Goal: Ask a question

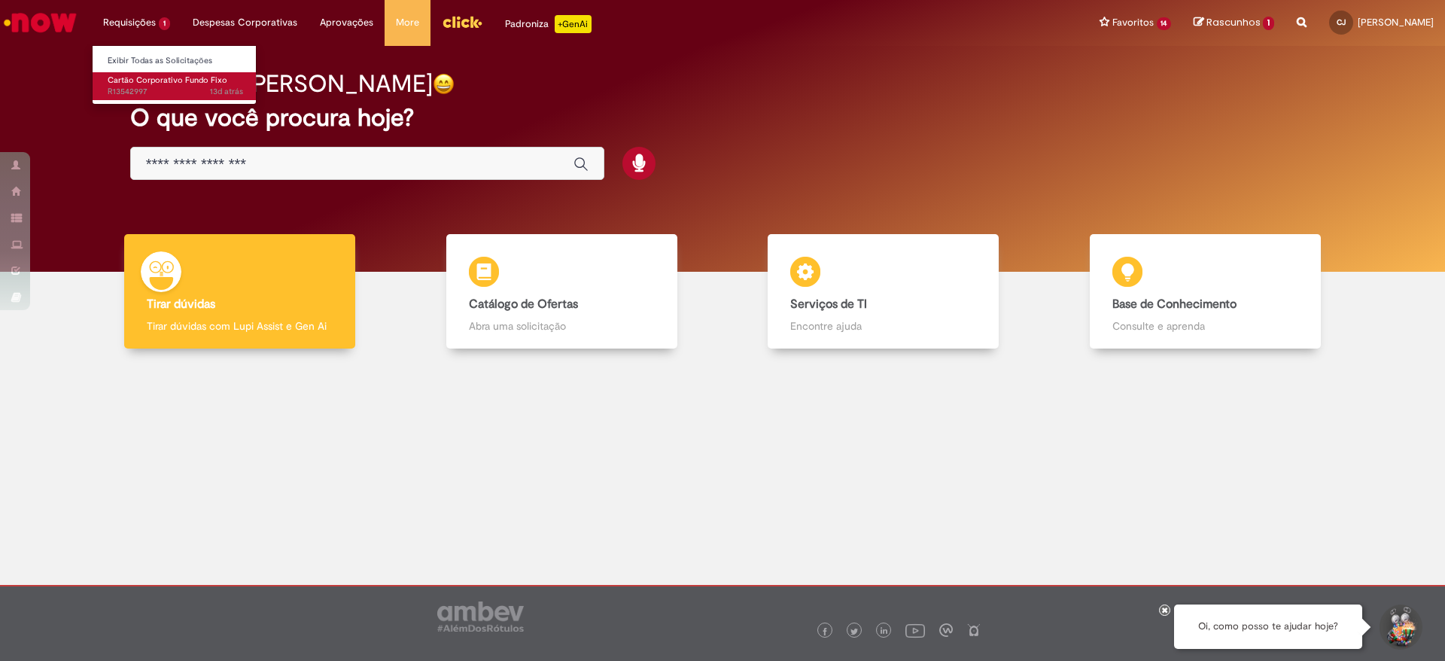
click at [128, 78] on span "Cartão Corporativo Fundo Fixo" at bounding box center [168, 80] width 120 height 11
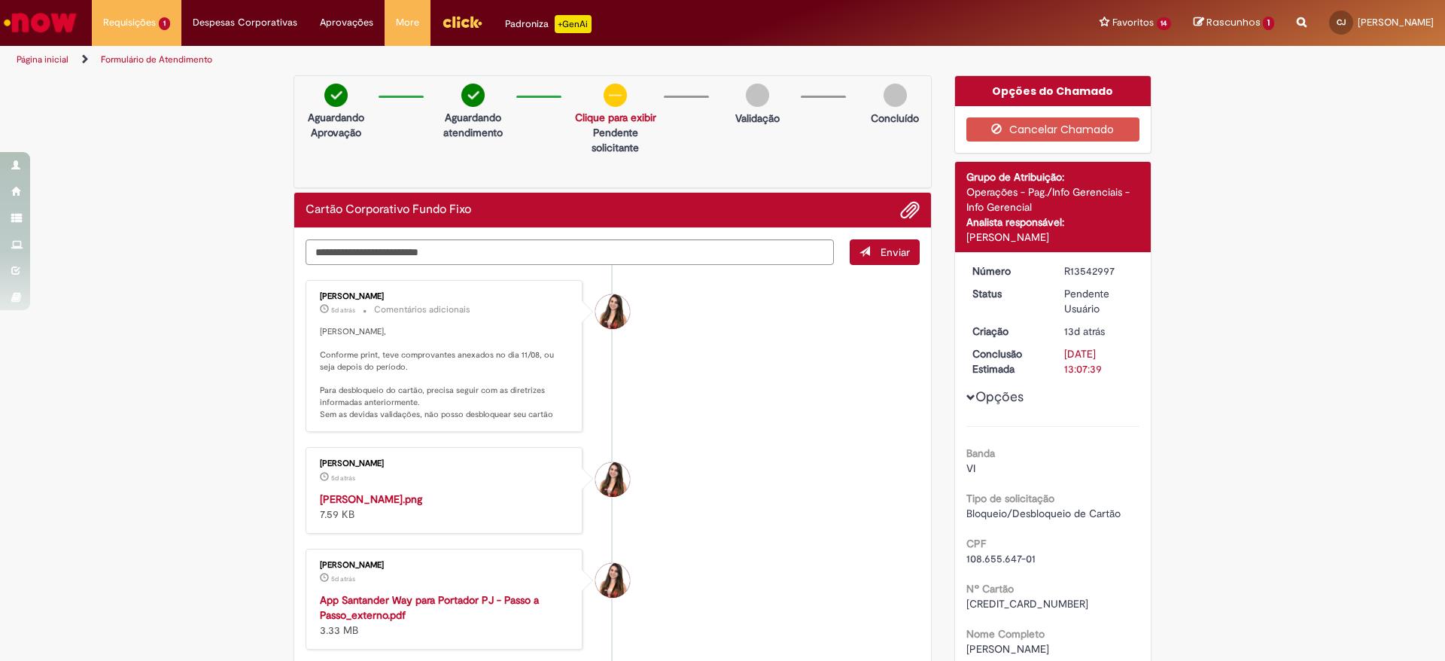
click at [400, 491] on img "Histórico de tíquete" at bounding box center [445, 491] width 251 height 0
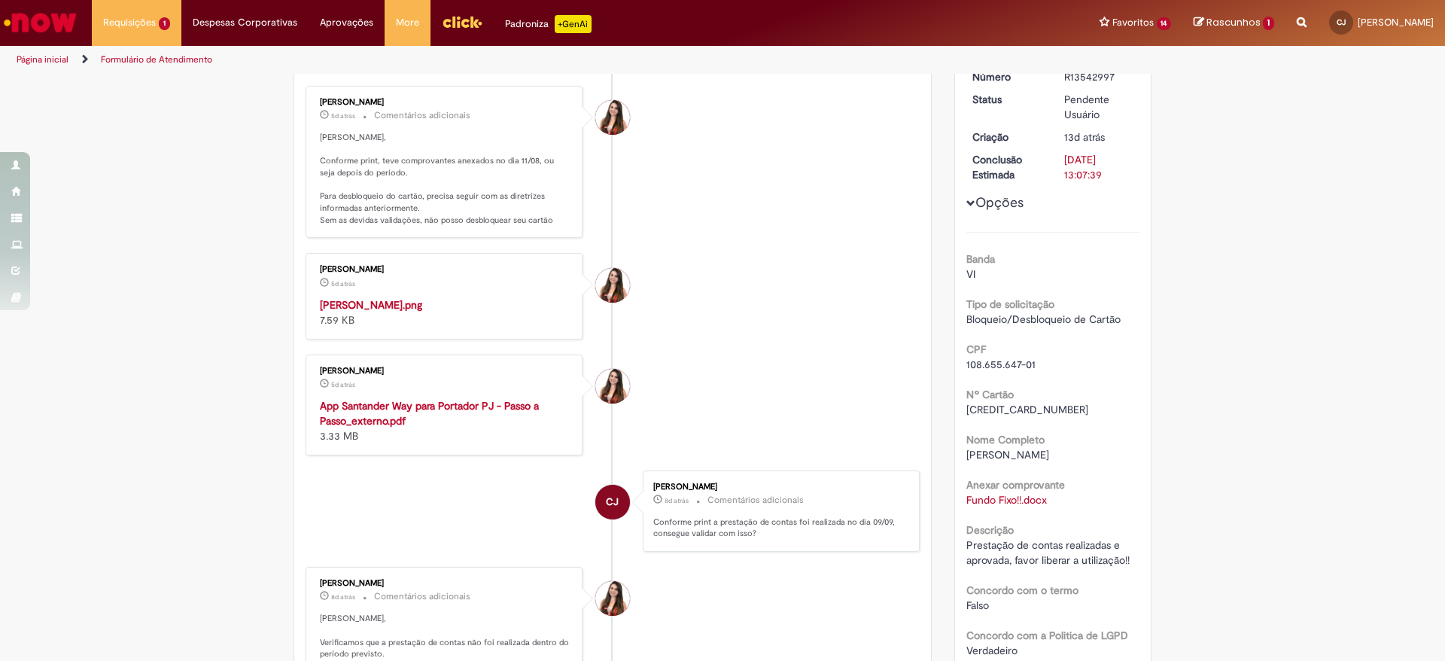
scroll to position [217, 0]
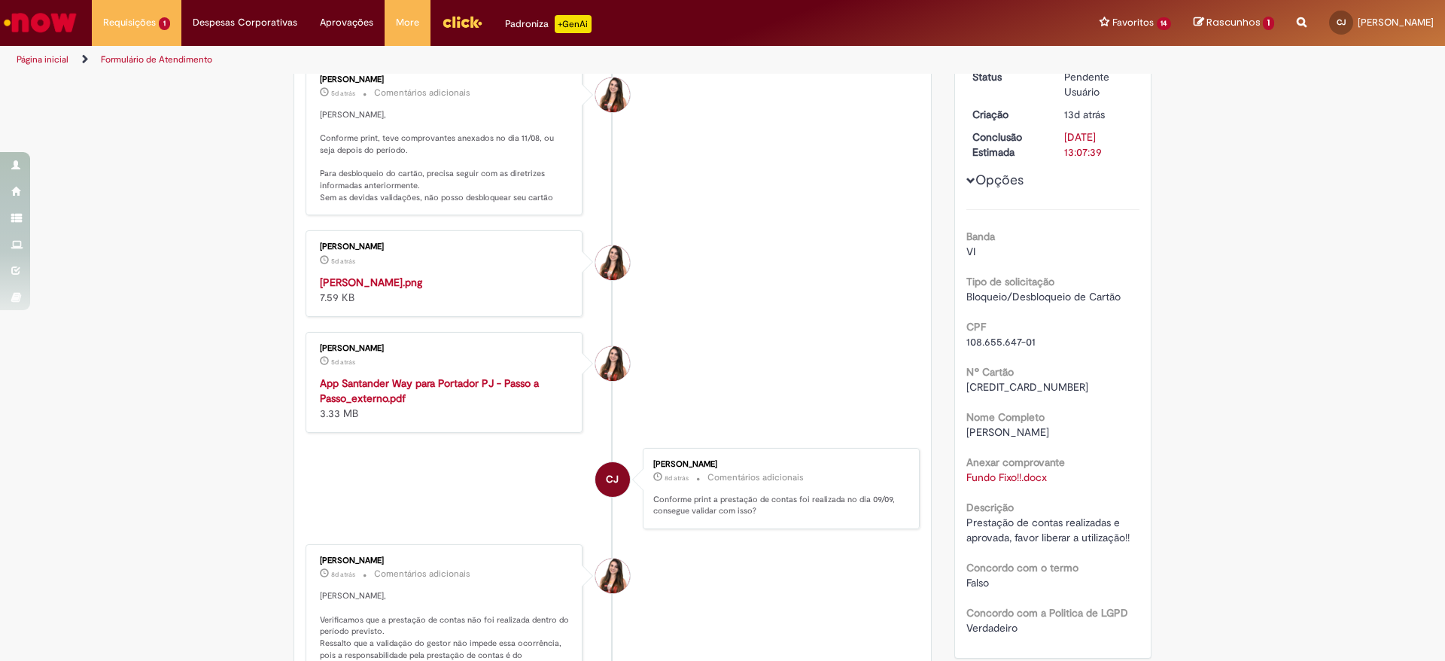
click at [383, 405] on strong "App Santander Way para Portador PJ - Passo a Passo_externo.pdf" at bounding box center [429, 390] width 219 height 29
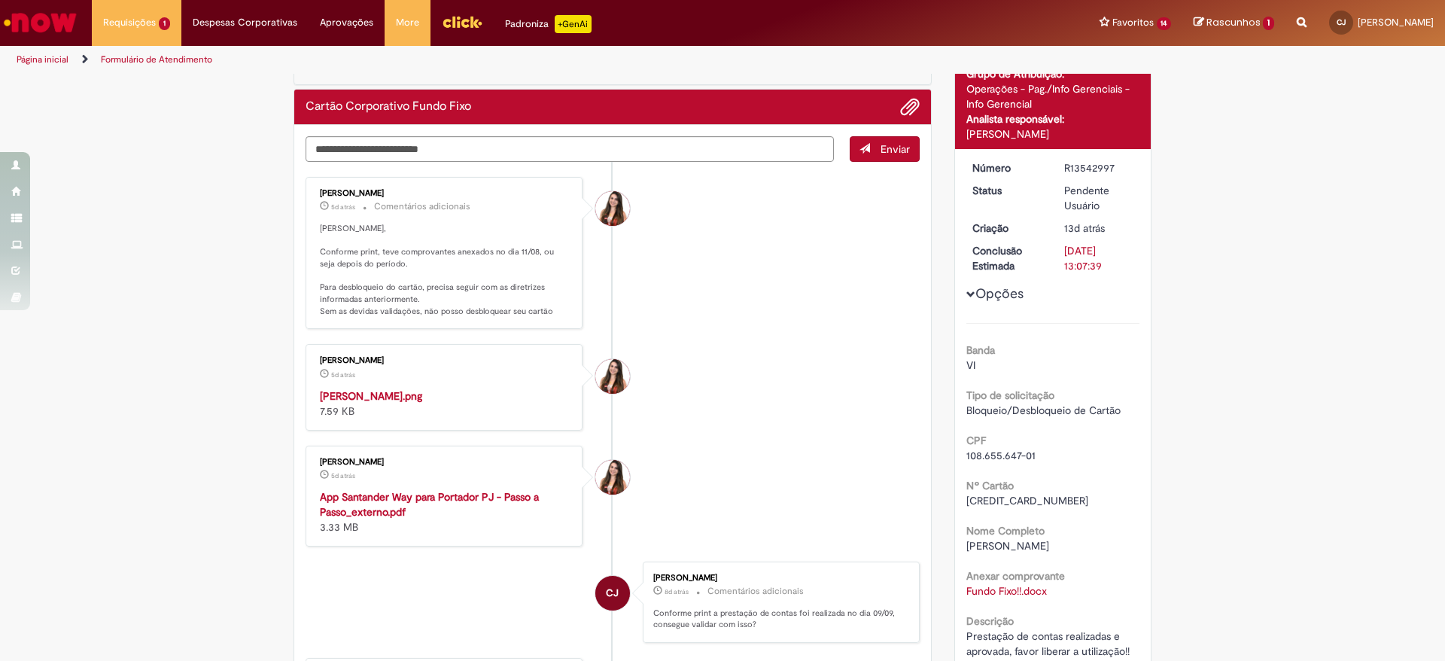
scroll to position [0, 0]
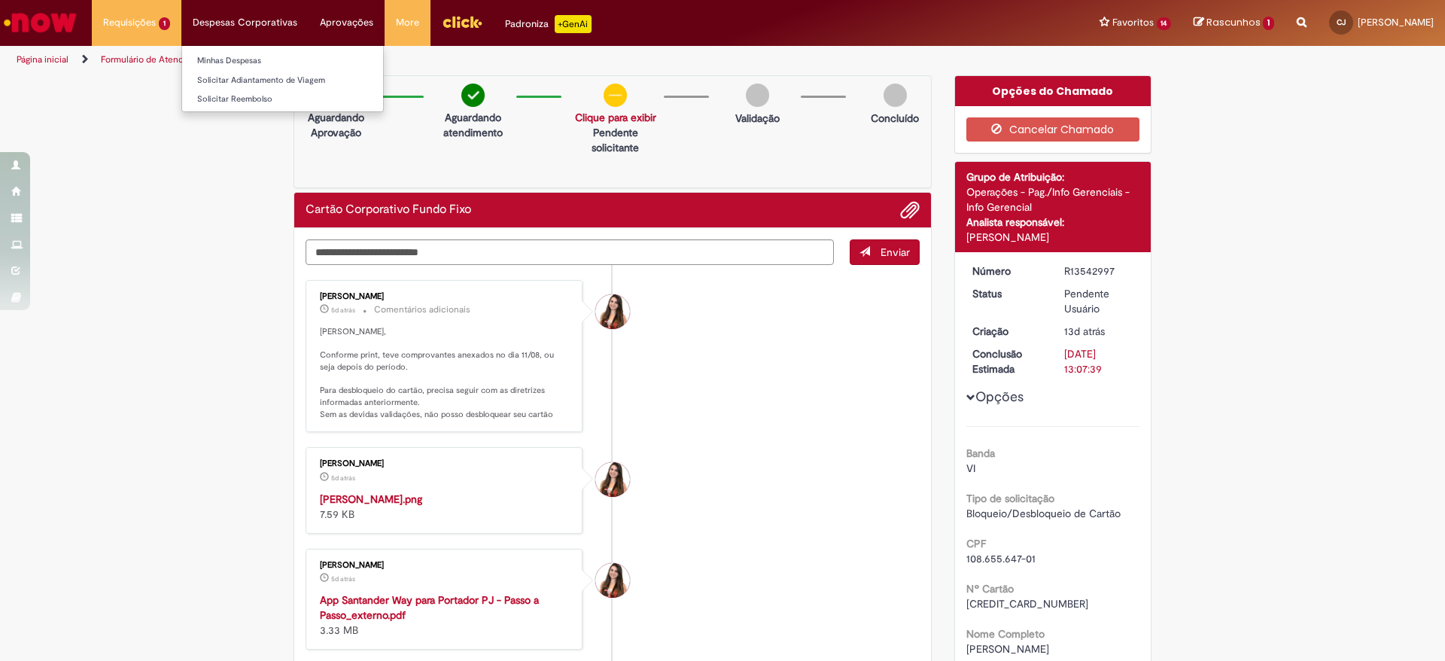
click at [237, 18] on li "Despesas Corporativas Minhas Despesas Solicitar Adiantamento de Viagem Solicita…" at bounding box center [244, 22] width 127 height 45
click at [226, 62] on link "Minhas Despesas" at bounding box center [282, 61] width 201 height 17
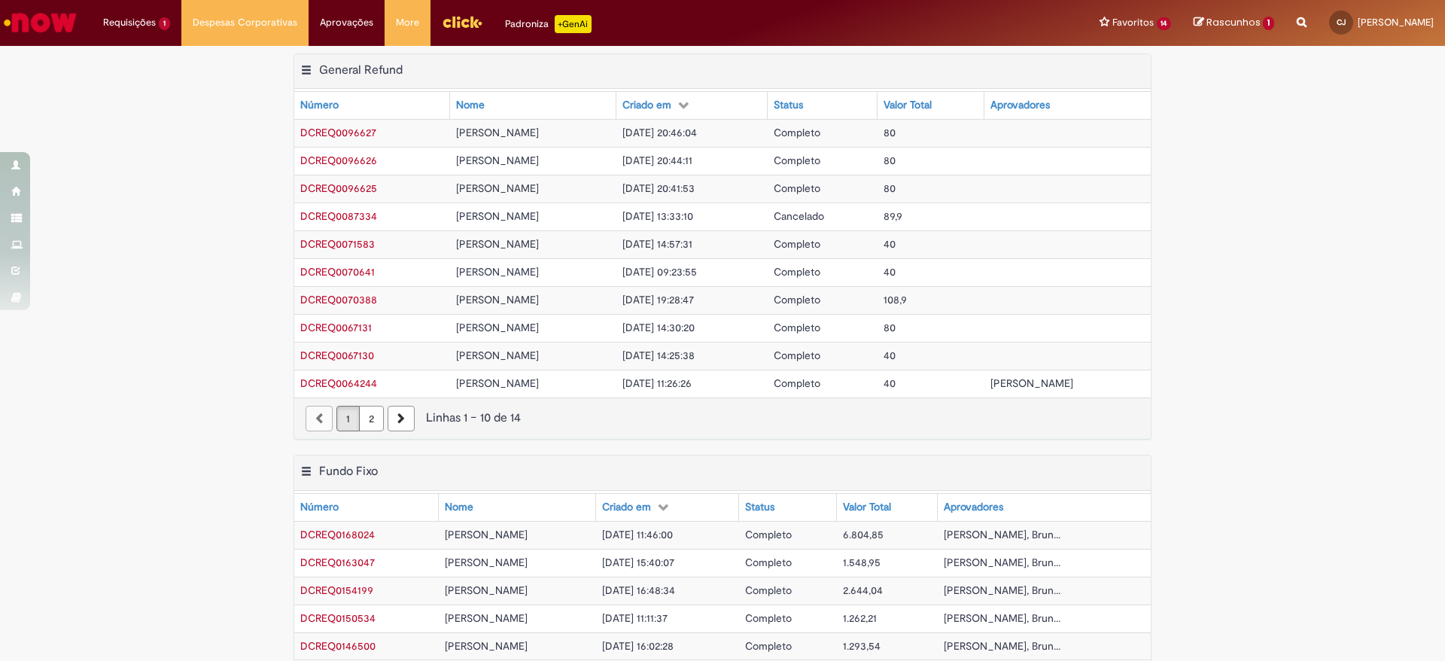
click at [339, 557] on span "DCREQ0163047" at bounding box center [337, 562] width 75 height 14
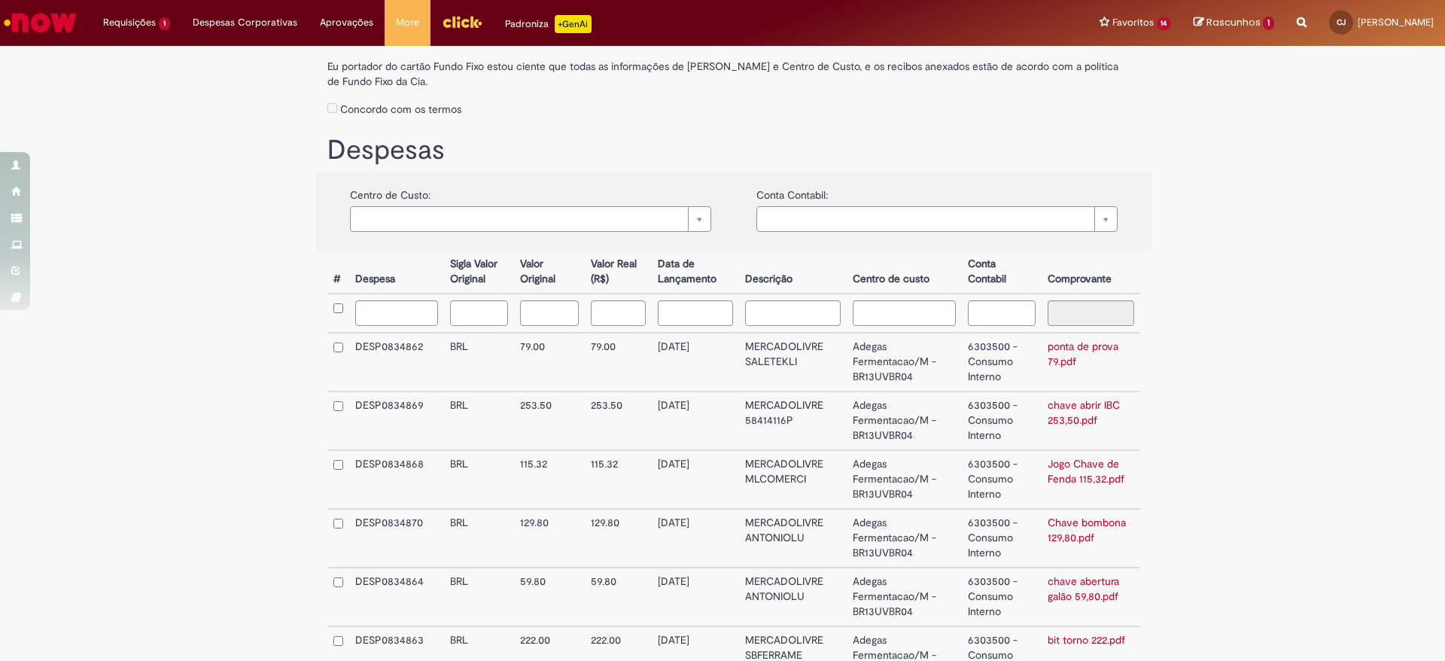
scroll to position [354, 0]
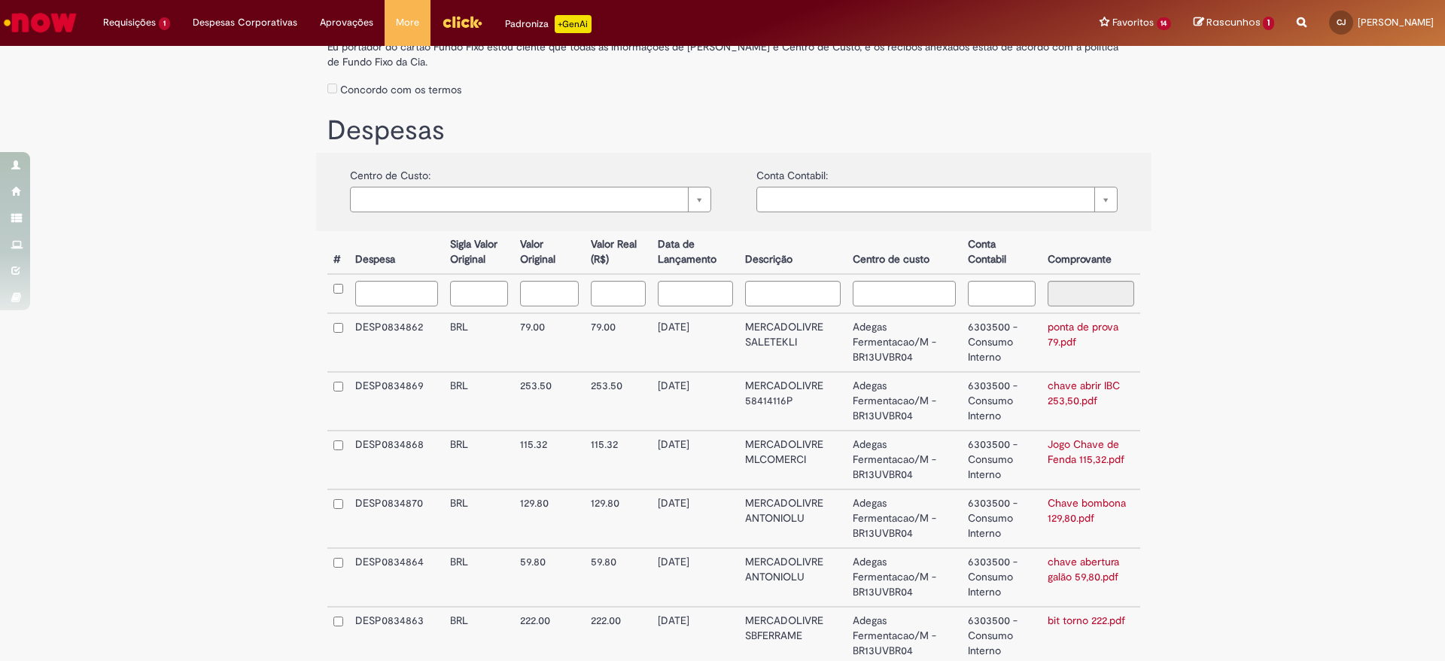
click at [1055, 344] on link "ponta de prova 79.pdf" at bounding box center [1083, 334] width 71 height 29
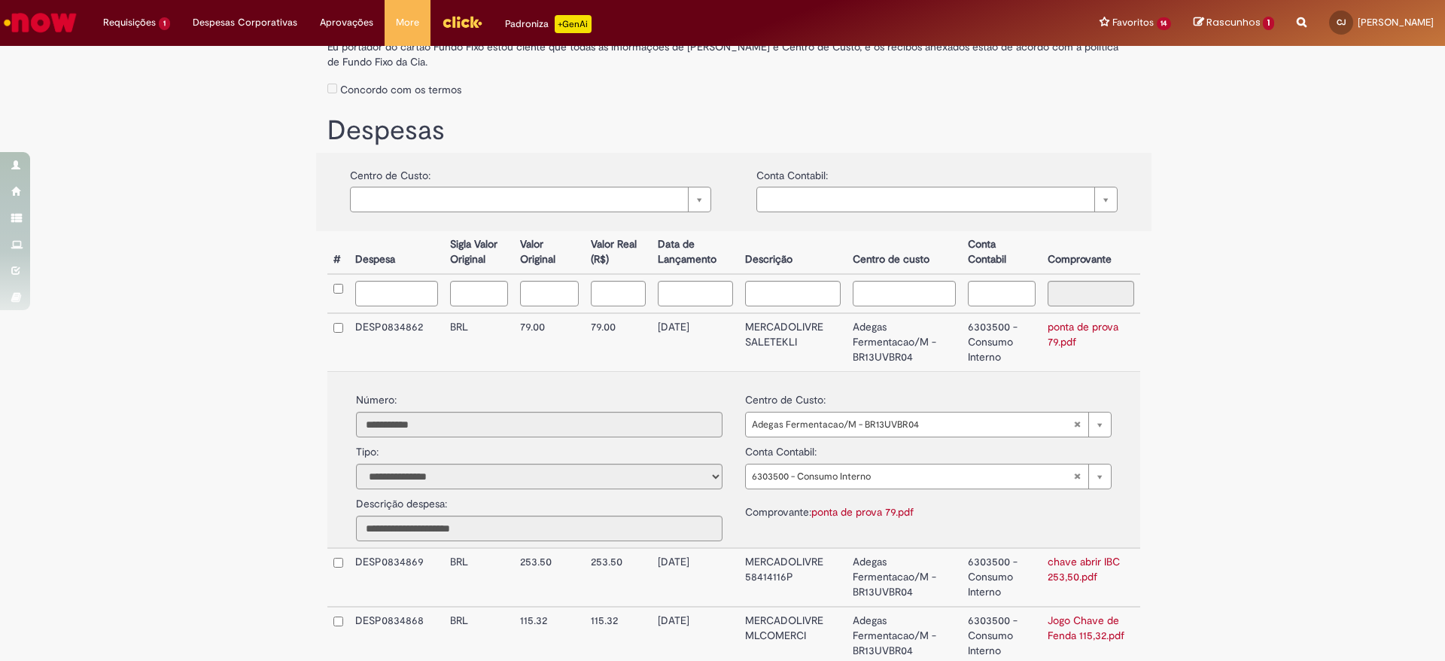
click at [631, 361] on td "79.00" at bounding box center [619, 342] width 68 height 58
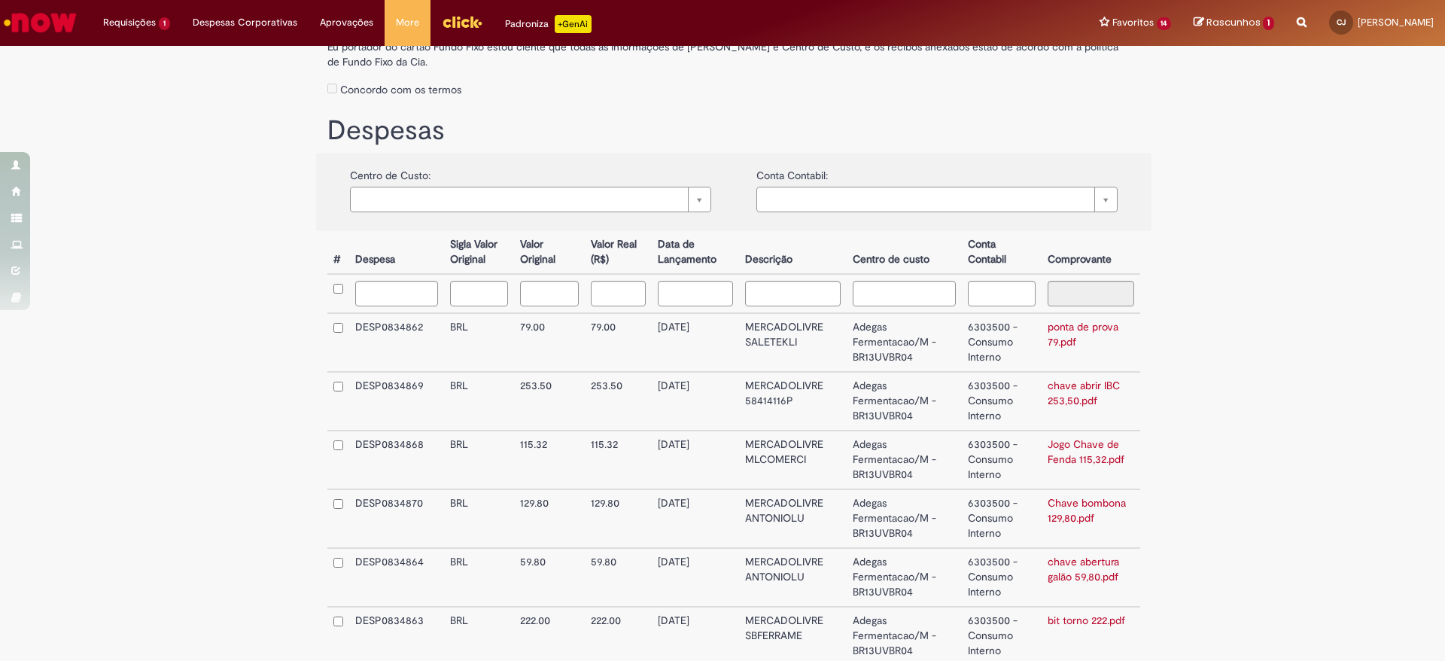
click at [459, 333] on td "BRL" at bounding box center [479, 342] width 70 height 59
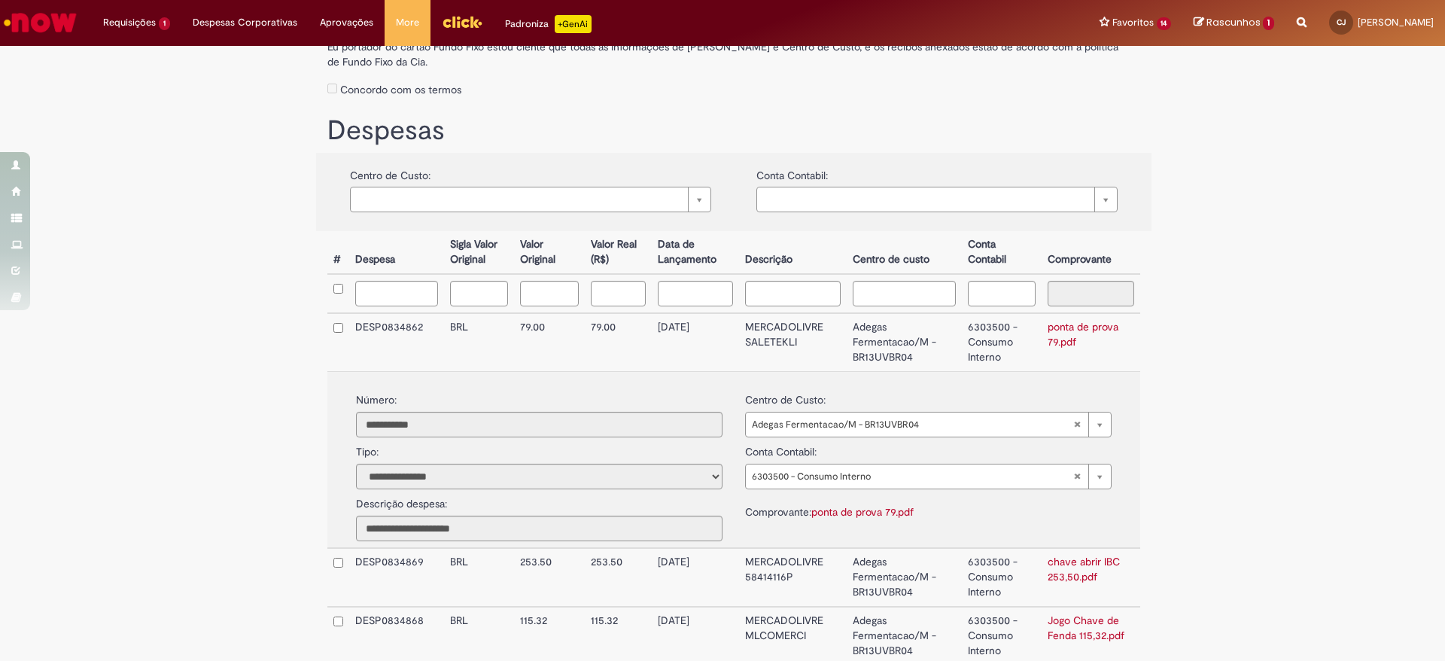
click at [369, 336] on td "DESP0834862" at bounding box center [396, 342] width 95 height 58
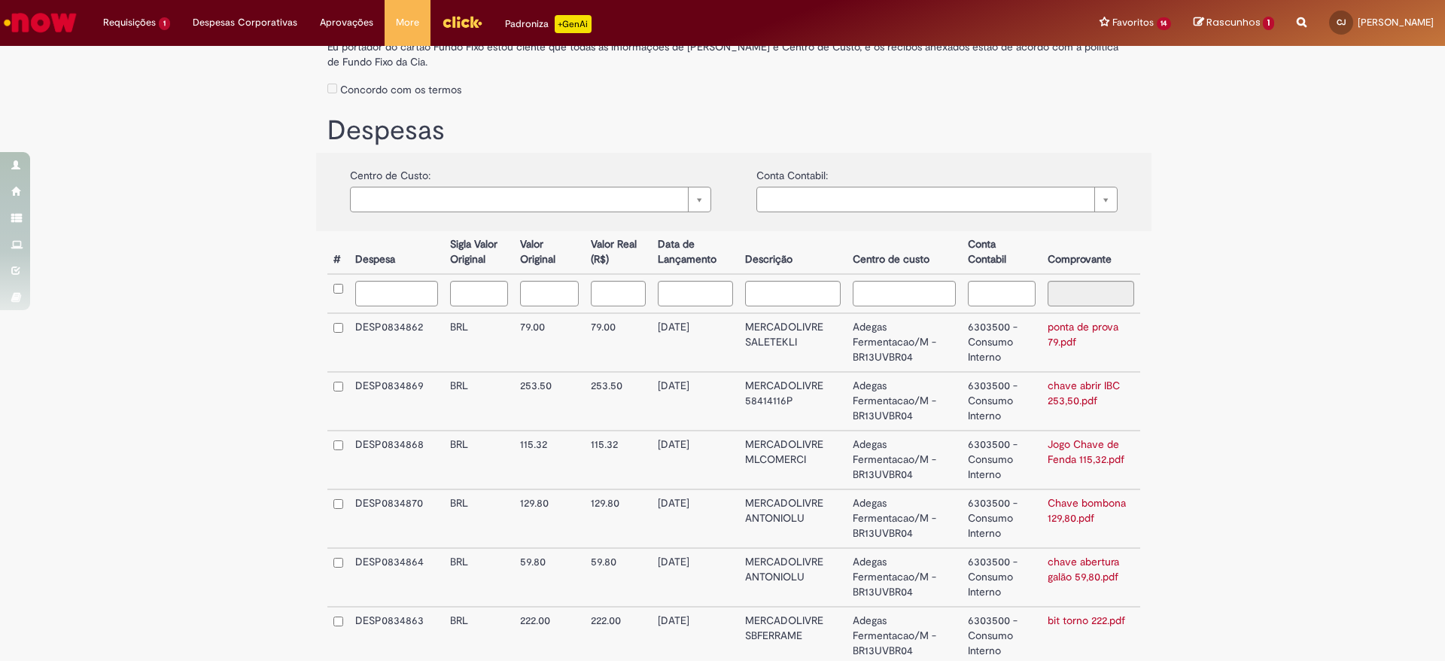
click at [385, 395] on td "DESP0834869" at bounding box center [396, 401] width 95 height 59
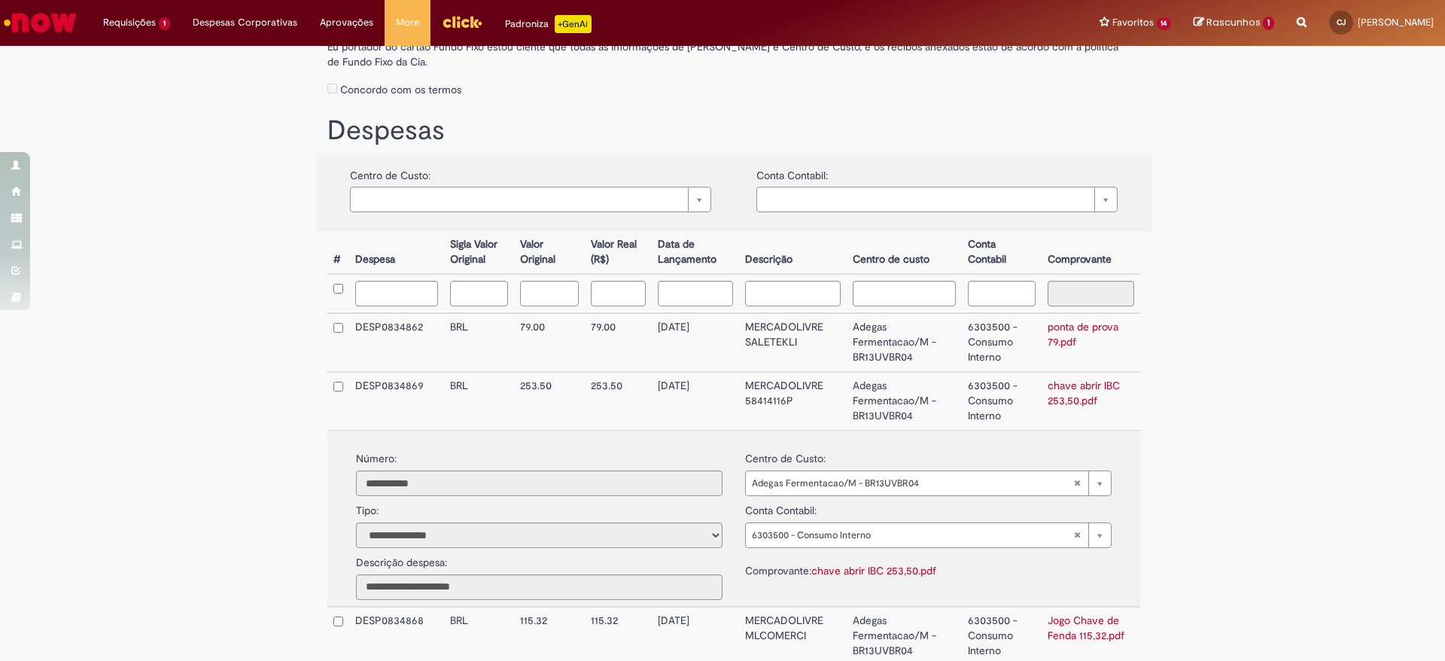
click at [385, 395] on td "DESP0834869" at bounding box center [396, 401] width 95 height 58
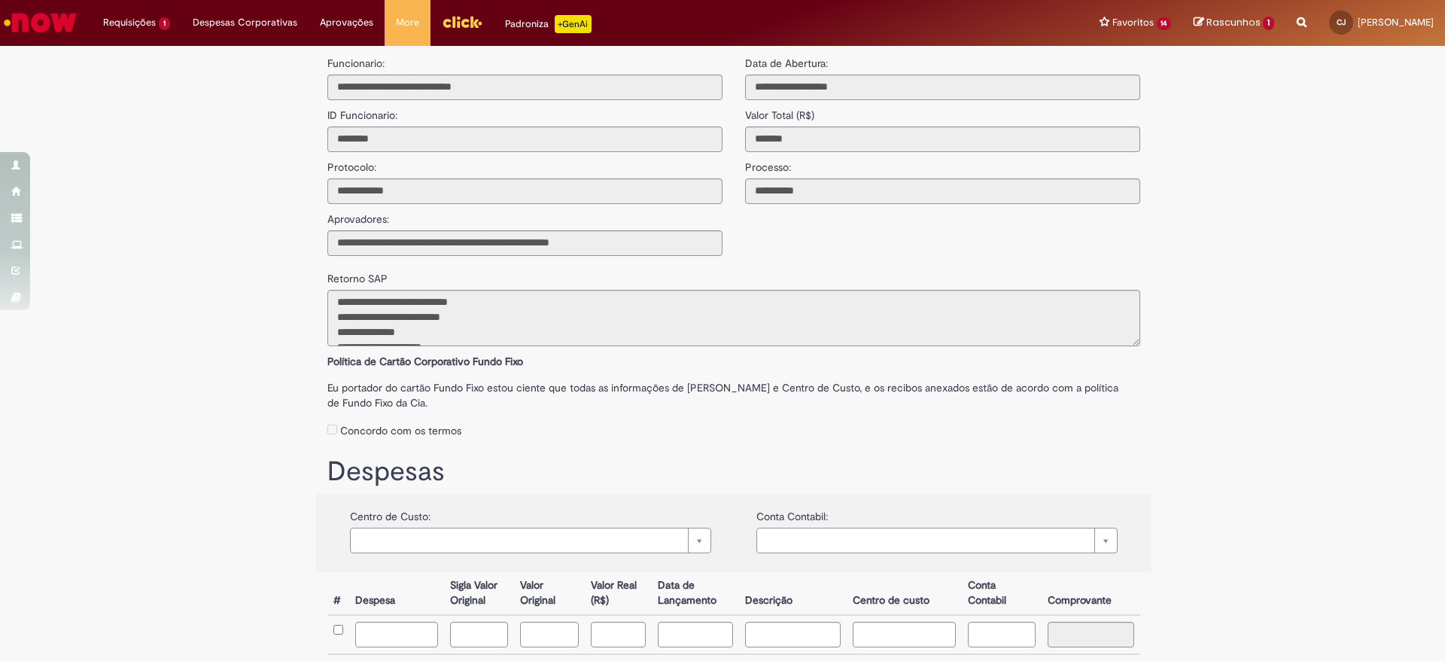
scroll to position [0, 0]
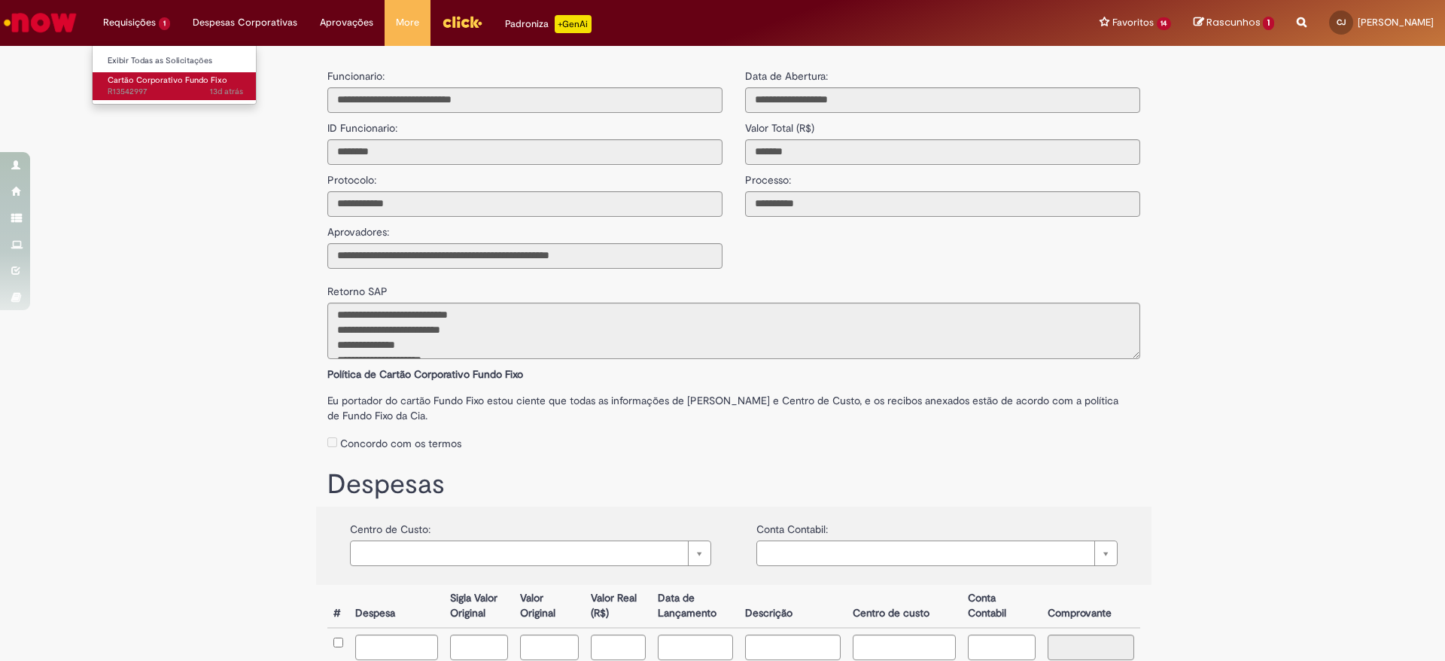
click at [124, 72] on link "Cartão Corporativo Fundo Fixo 13d atrás 13 dias atrás R13542997" at bounding box center [176, 86] width 166 height 28
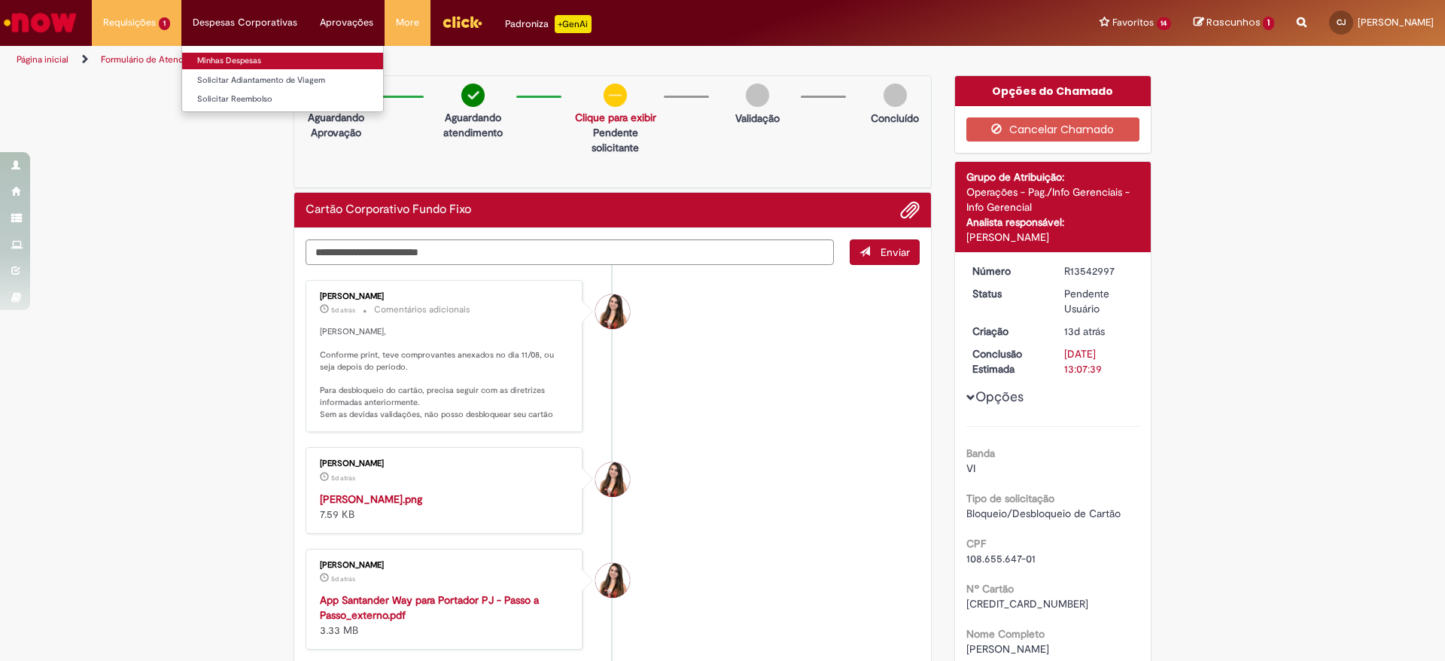
click at [225, 59] on link "Minhas Despesas" at bounding box center [282, 61] width 201 height 17
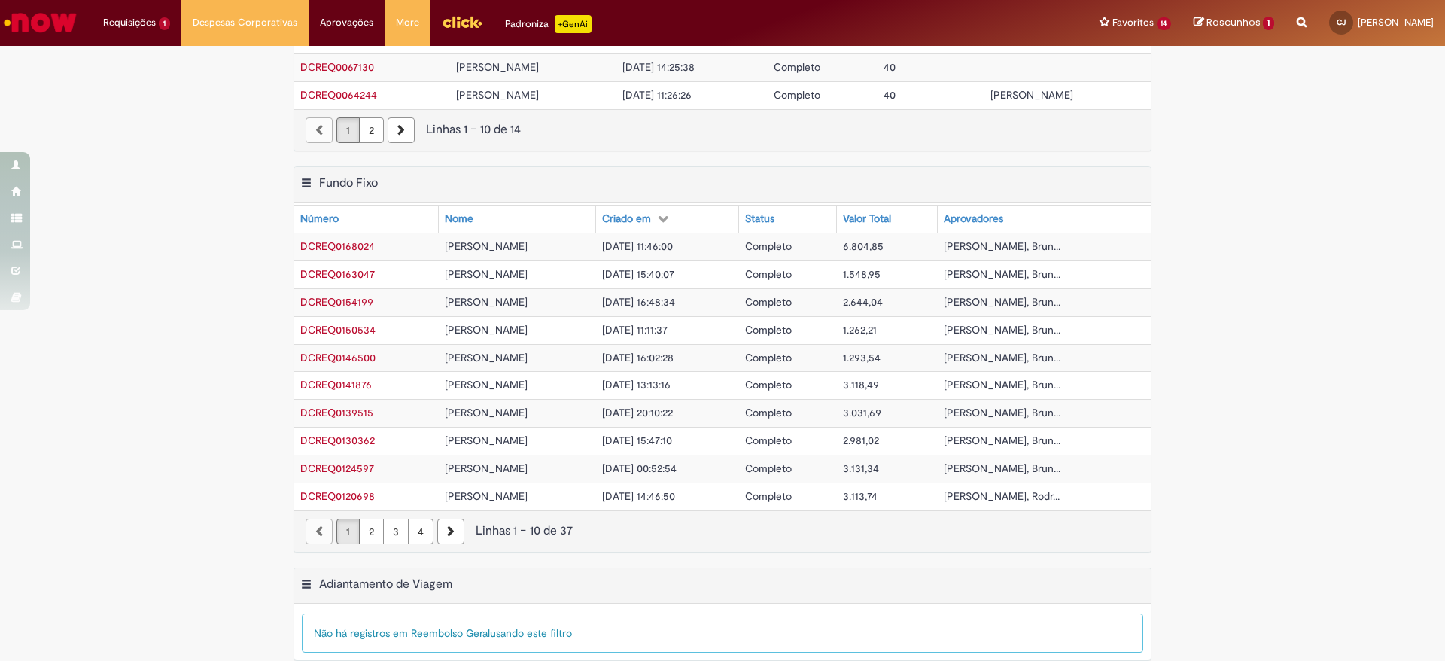
scroll to position [290, 0]
click at [345, 274] on span "DCREQ0163047" at bounding box center [337, 273] width 75 height 14
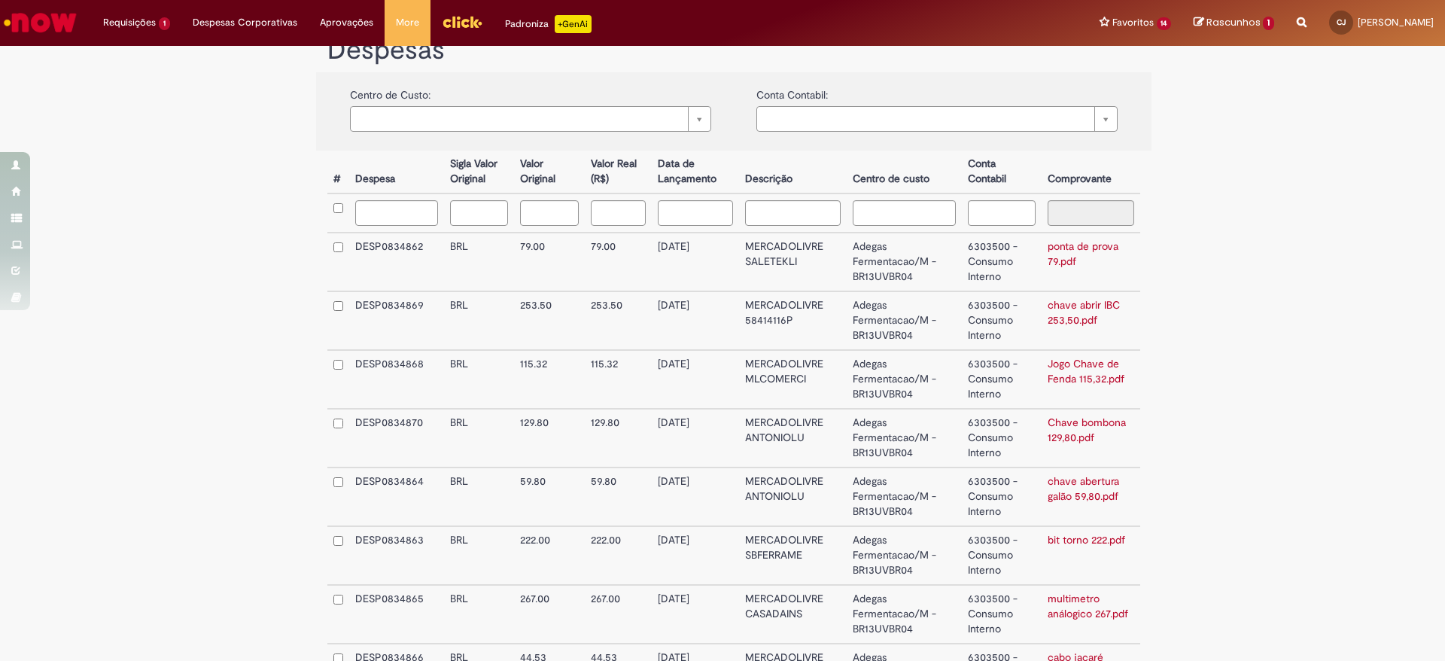
scroll to position [399, 0]
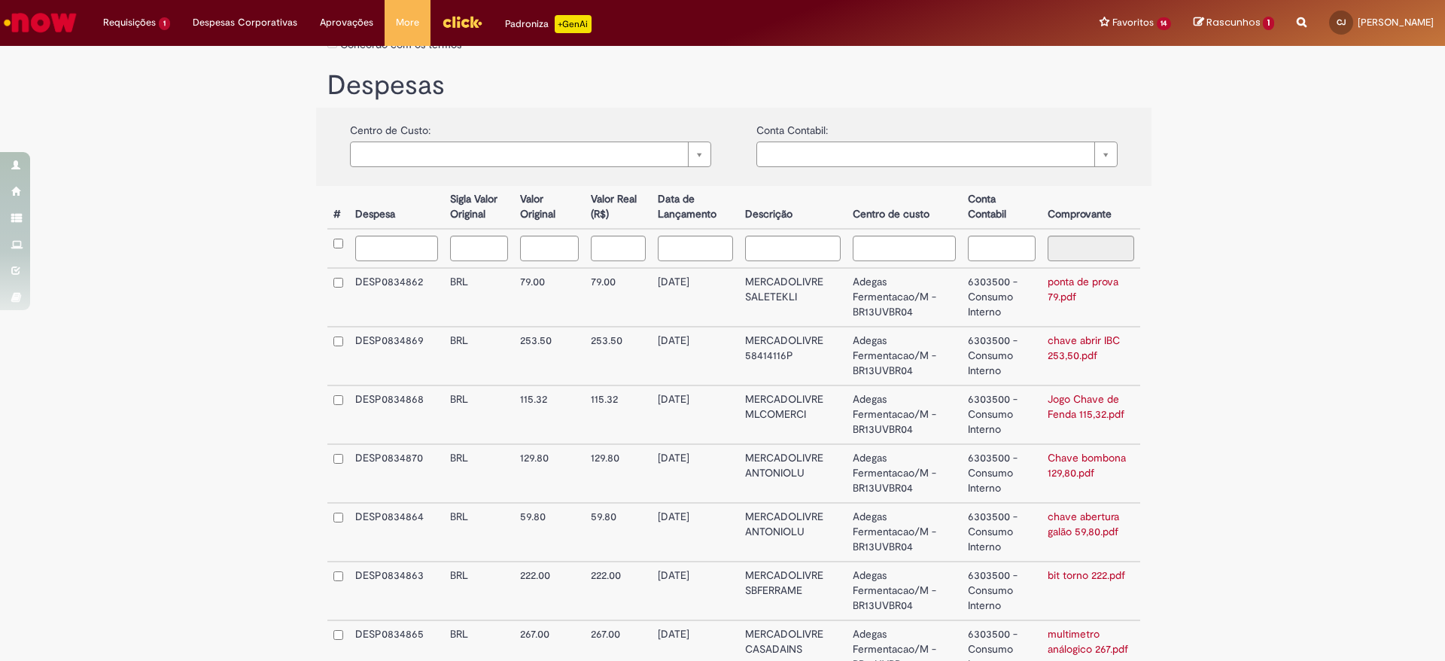
click at [998, 290] on td "6303500 - Consumo Interno" at bounding box center [1002, 297] width 80 height 59
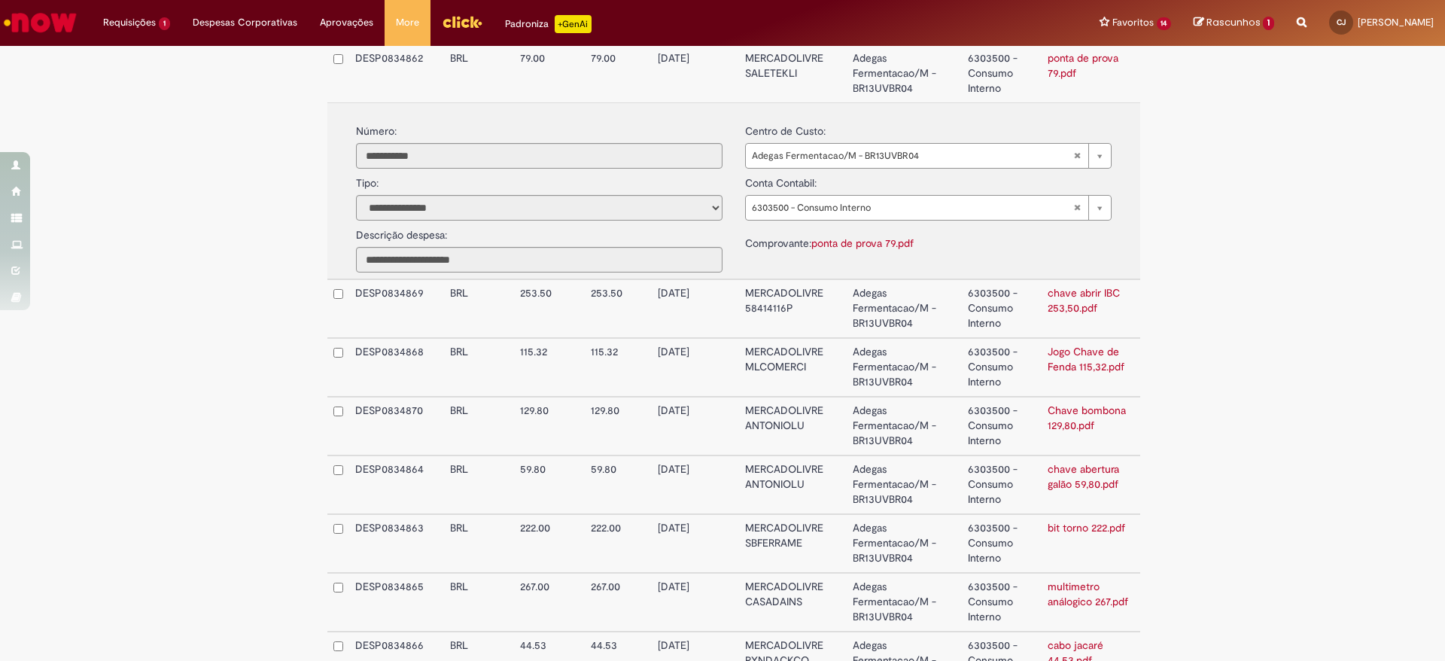
scroll to position [601, 0]
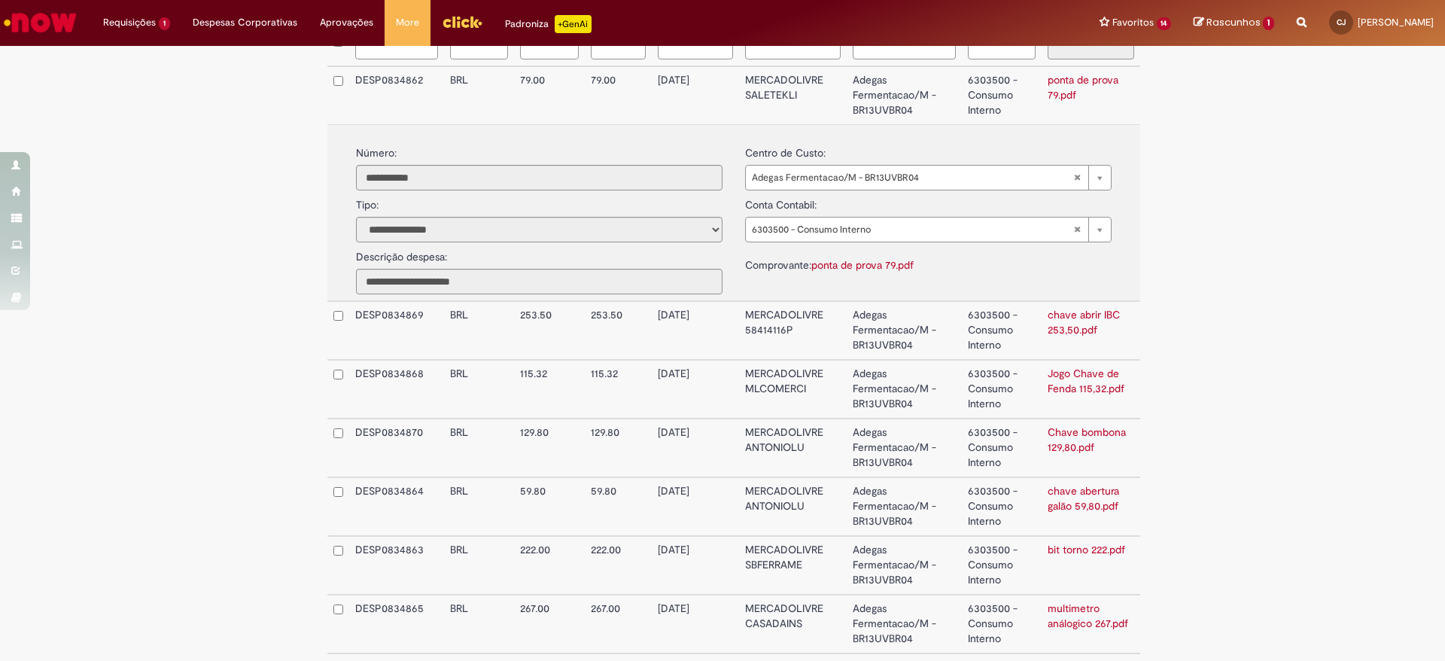
drag, startPoint x: 645, startPoint y: 260, endPoint x: 662, endPoint y: 263, distance: 16.8
click at [649, 261] on div "**********" at bounding box center [539, 268] width 389 height 52
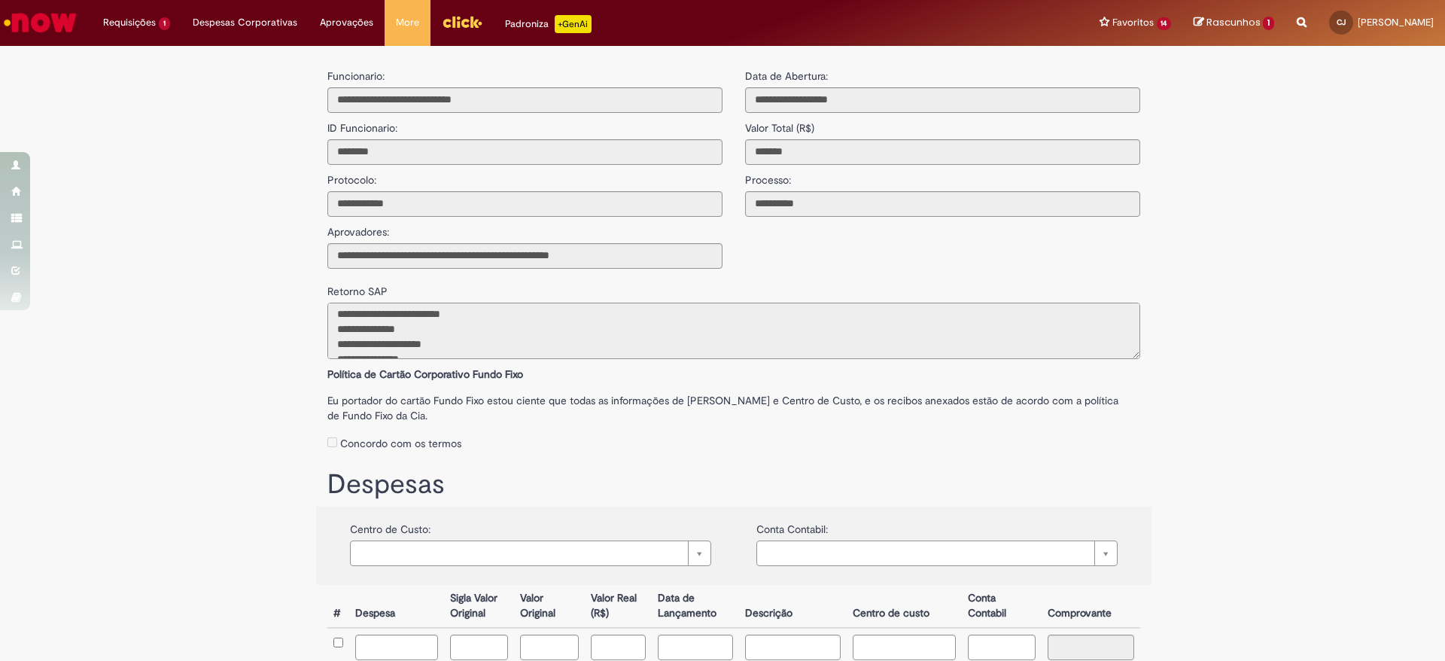
scroll to position [0, 0]
click at [132, 12] on li "Requisições 1 Exibir Todas as Solicitações Cartão Corporativo Fundo Fixo 13d at…" at bounding box center [137, 22] width 90 height 45
click at [141, 84] on span "Cartão Corporativo Fundo Fixo" at bounding box center [168, 80] width 120 height 11
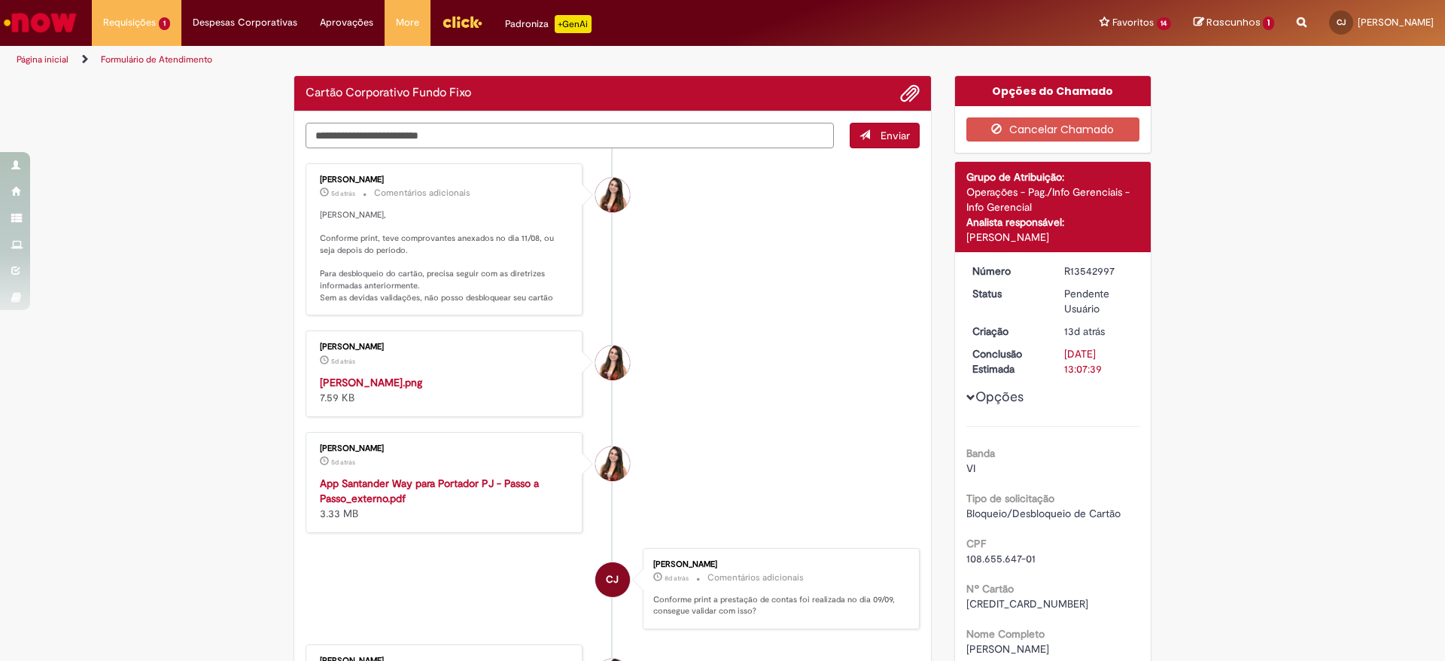
click at [356, 140] on textarea "Digite sua mensagem aqui..." at bounding box center [570, 136] width 528 height 26
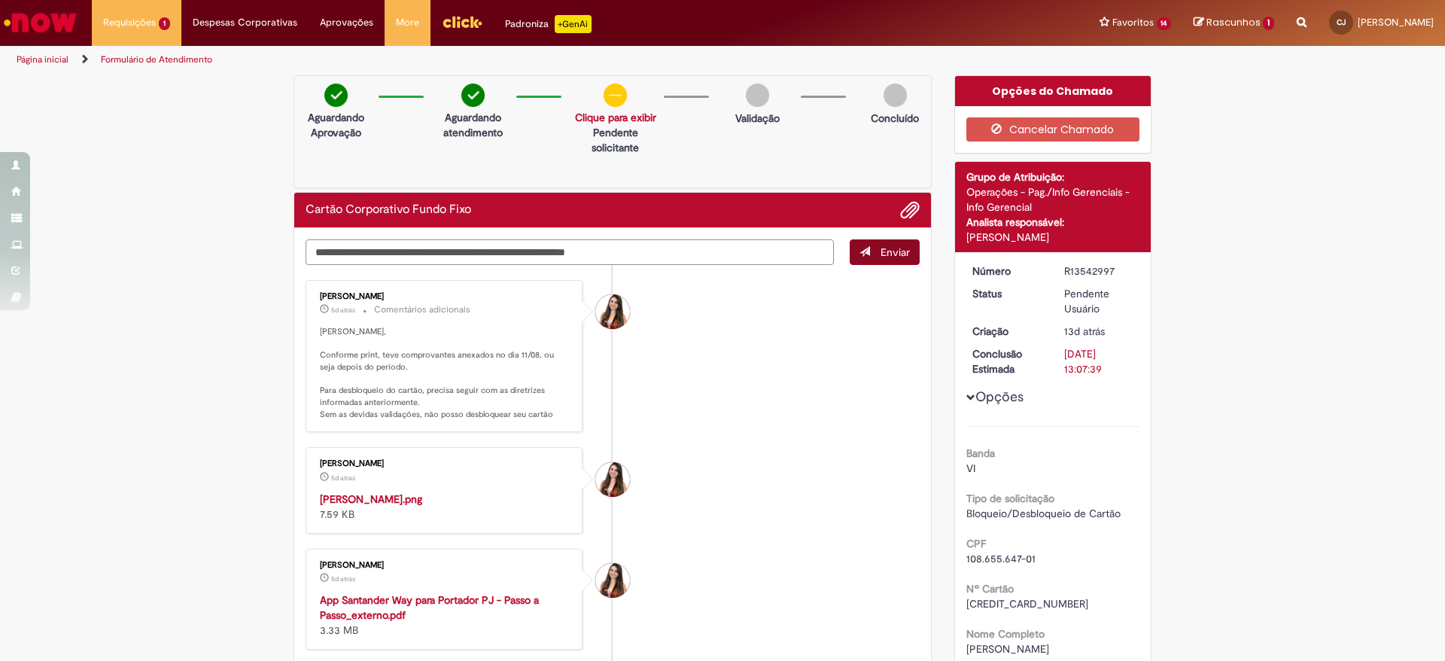
type textarea "**********"
click at [893, 245] on span "Enviar" at bounding box center [895, 252] width 29 height 14
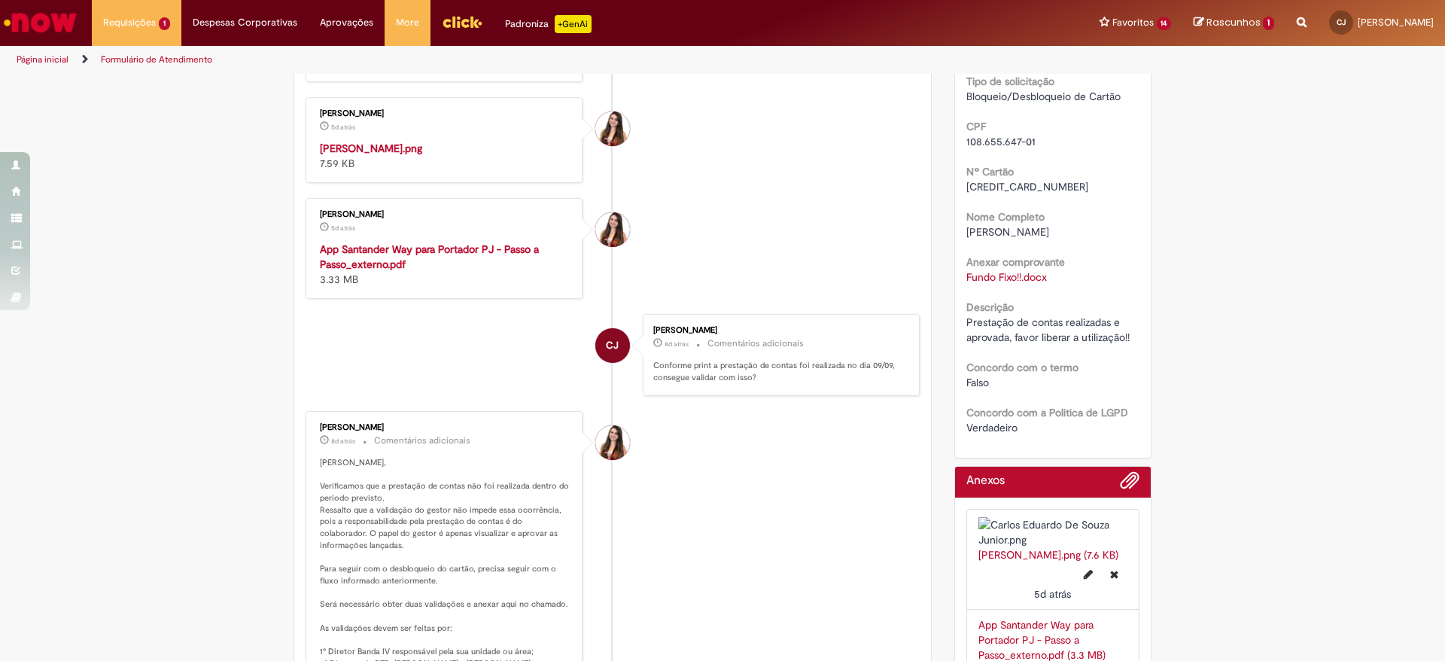
scroll to position [408, 0]
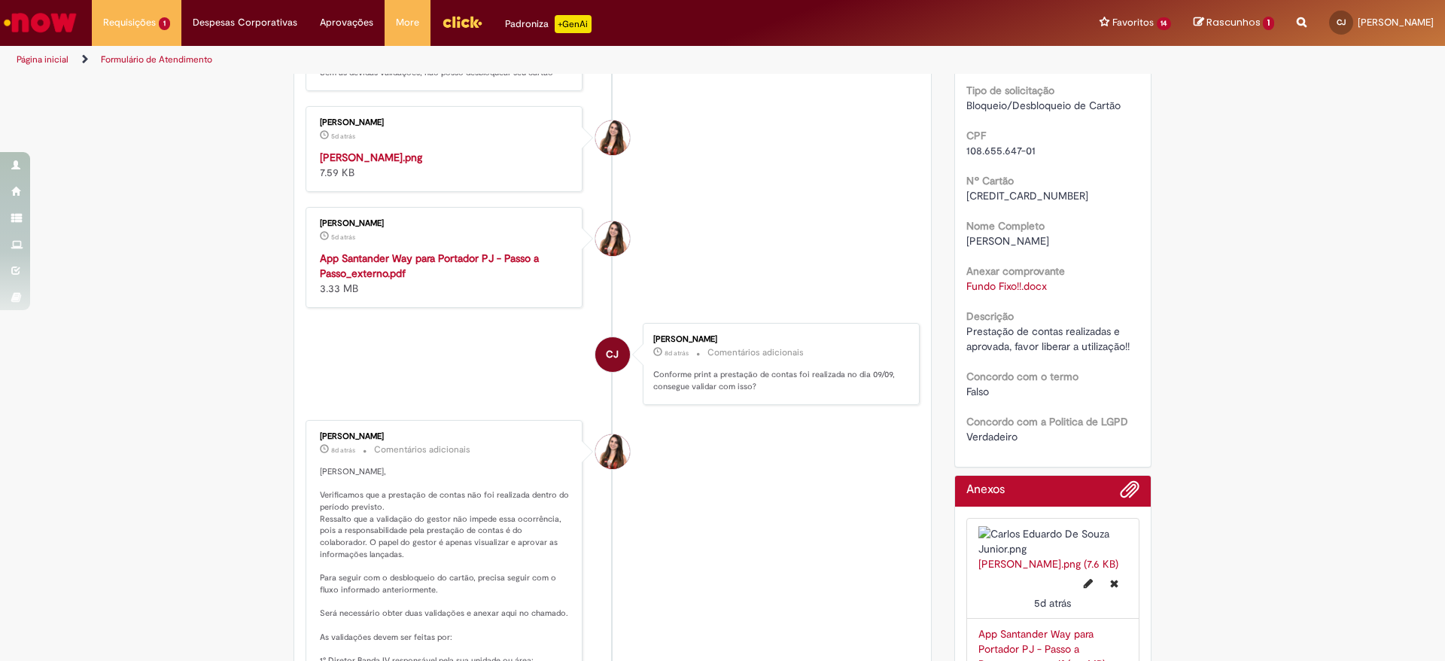
click at [368, 280] on strong "App Santander Way para Portador PJ - Passo a Passo_externo.pdf" at bounding box center [429, 265] width 219 height 29
click at [39, 56] on link "Página inicial" at bounding box center [43, 59] width 52 height 12
